Goal: Task Accomplishment & Management: Manage account settings

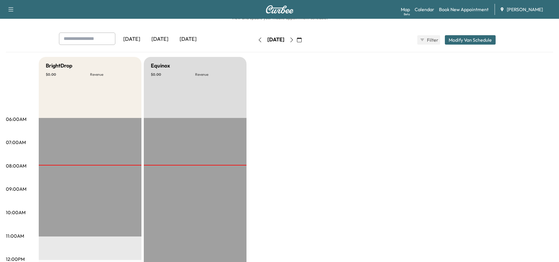
scroll to position [29, 0]
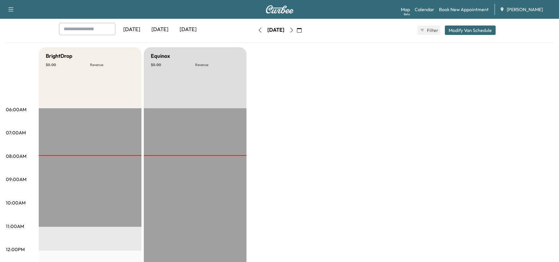
click at [294, 32] on icon "button" at bounding box center [291, 30] width 5 height 5
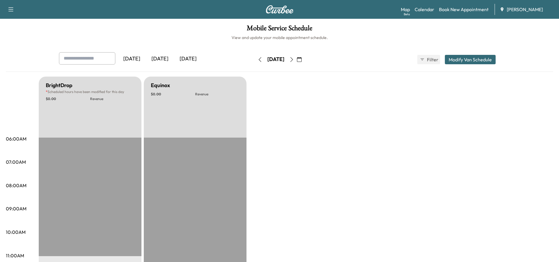
click at [294, 59] on icon "button" at bounding box center [291, 59] width 5 height 5
click at [297, 59] on button "button" at bounding box center [292, 59] width 10 height 9
click at [294, 59] on icon "button" at bounding box center [291, 59] width 5 height 5
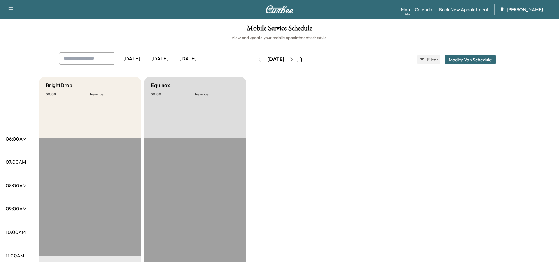
click at [294, 59] on icon "button" at bounding box center [291, 59] width 5 height 5
click at [258, 57] on icon "button" at bounding box center [260, 59] width 5 height 5
click at [294, 60] on icon "button" at bounding box center [291, 59] width 5 height 5
